Goal: Task Accomplishment & Management: Use online tool/utility

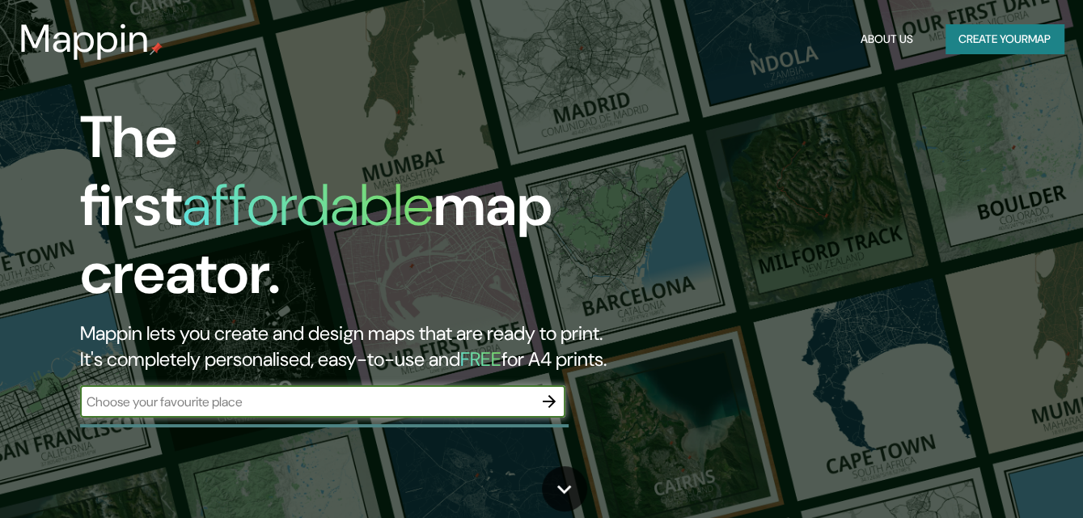
click at [256, 385] on div "​" at bounding box center [322, 401] width 485 height 32
click at [283, 392] on input "text" at bounding box center [306, 401] width 453 height 19
type input "q"
type input "[GEOGRAPHIC_DATA]"
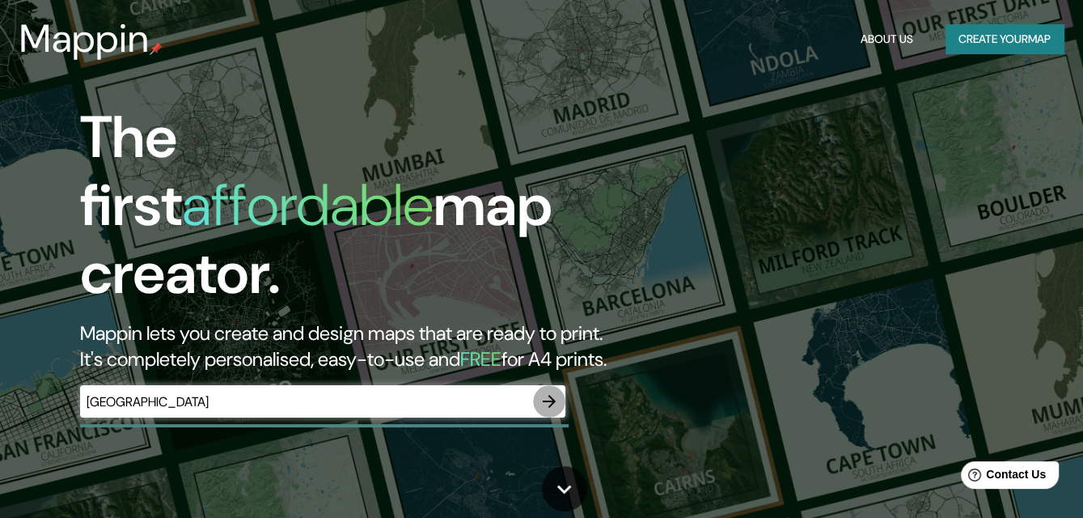
click at [547, 391] on icon "button" at bounding box center [548, 400] width 19 height 19
